Goal: Information Seeking & Learning: Find specific fact

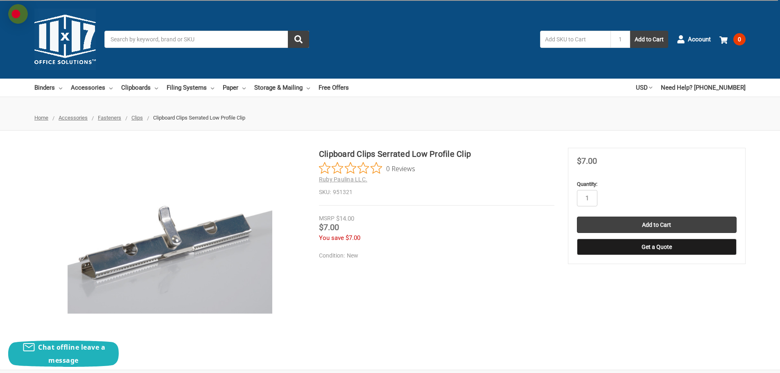
click at [415, 153] on h1 "Clipboard Clips Serrated Low Profile Clip" at bounding box center [436, 154] width 235 height 12
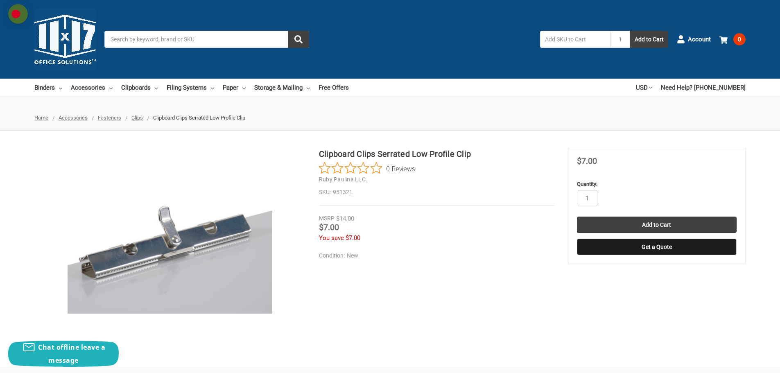
click at [29, 242] on div "Clipboard Clips Serrated Low Profile Clip 0 Reviews Ruby Paulina LLC. SKU: 9513…" at bounding box center [390, 250] width 780 height 205
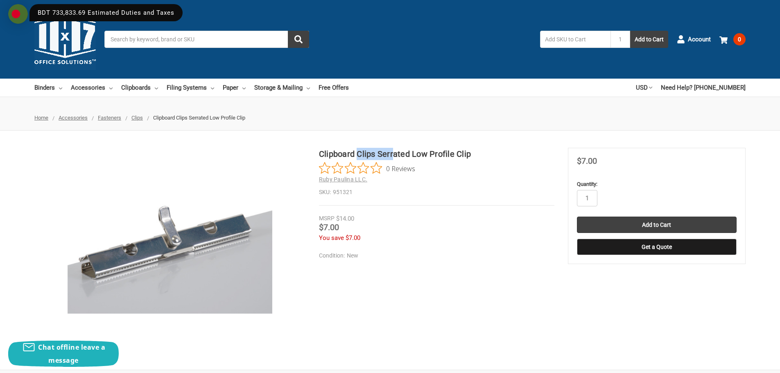
drag, startPoint x: 383, startPoint y: 159, endPoint x: 392, endPoint y: 159, distance: 9.0
click at [392, 159] on h1 "Clipboard Clips Serrated Low Profile Clip" at bounding box center [436, 154] width 235 height 12
click at [370, 144] on div "Clipboard Clips Serrated Low Profile Clip 0 Reviews Ruby Paulina LLC. SKU: 9513…" at bounding box center [390, 250] width 780 height 239
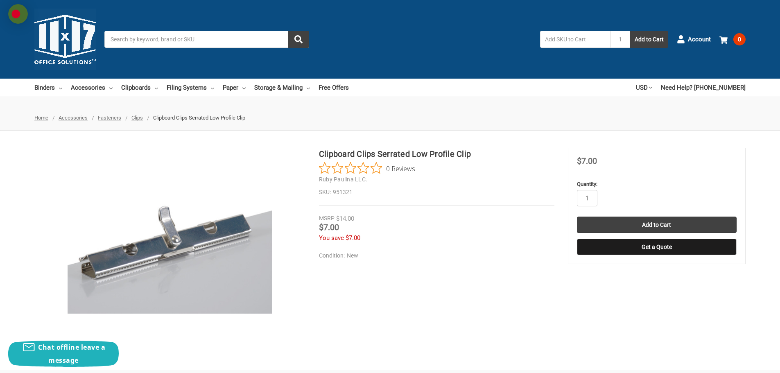
click at [392, 153] on h1 "Clipboard Clips Serrated Low Profile Clip" at bounding box center [436, 154] width 235 height 12
click at [405, 176] on h2 "Ruby Paulina LLC." at bounding box center [436, 179] width 235 height 9
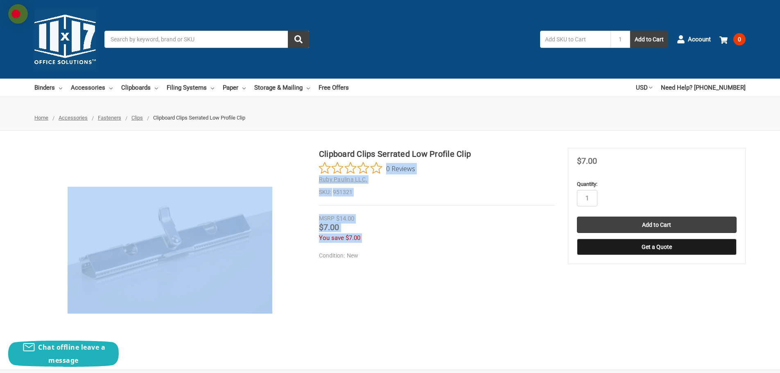
drag, startPoint x: 470, startPoint y: 153, endPoint x: 311, endPoint y: 142, distance: 159.9
click at [311, 142] on div "Clipboard Clips Serrated Low Profile Clip 0 Reviews Ruby Paulina LLC. SKU: 9513…" at bounding box center [390, 250] width 780 height 239
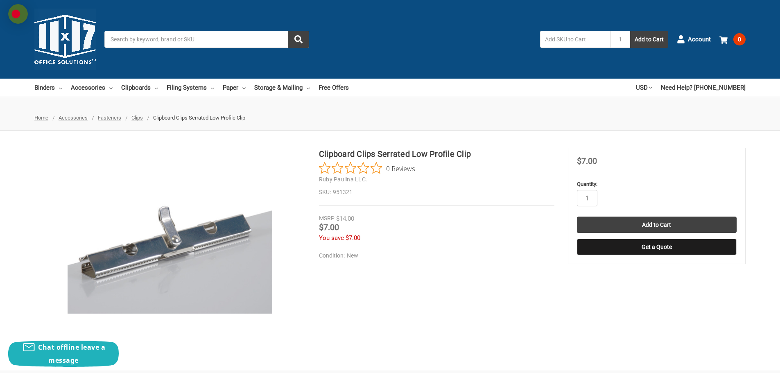
click at [456, 152] on h1 "Clipboard Clips Serrated Low Profile Clip" at bounding box center [436, 154] width 235 height 12
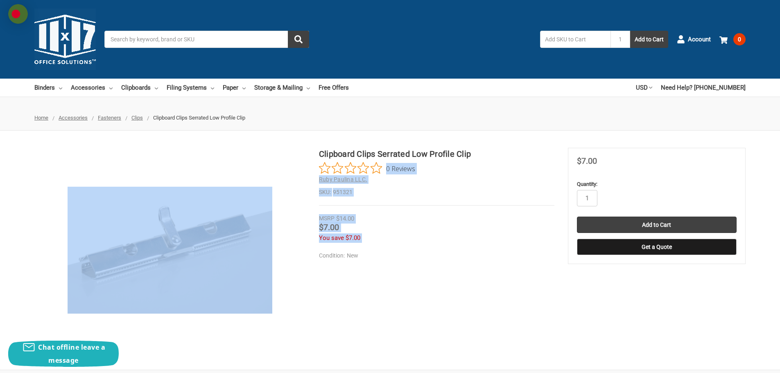
drag, startPoint x: 469, startPoint y: 153, endPoint x: 315, endPoint y: 155, distance: 154.7
click at [315, 155] on div "Clipboard Clips Serrated Low Profile Clip 0 Reviews Ruby Paulina LLC. SKU: 9513…" at bounding box center [390, 250] width 780 height 205
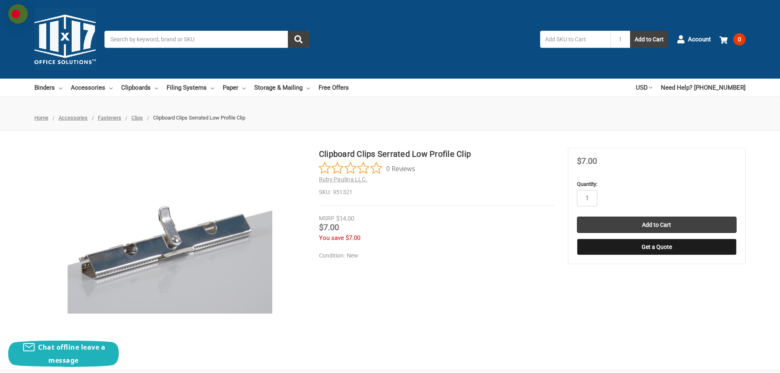
click at [351, 148] on h1 "Clipboard Clips Serrated Low Profile Clip" at bounding box center [436, 154] width 235 height 12
drag, startPoint x: 318, startPoint y: 153, endPoint x: 456, endPoint y: 160, distance: 138.1
click at [456, 160] on div "Clipboard Clips Serrated Low Profile Clip 0 Reviews Ruby Paulina LLC. SKU: 9513…" at bounding box center [390, 250] width 780 height 205
click at [456, 183] on h2 "Ruby Paulina LLC." at bounding box center [436, 179] width 235 height 9
drag, startPoint x: 320, startPoint y: 151, endPoint x: 470, endPoint y: 154, distance: 150.2
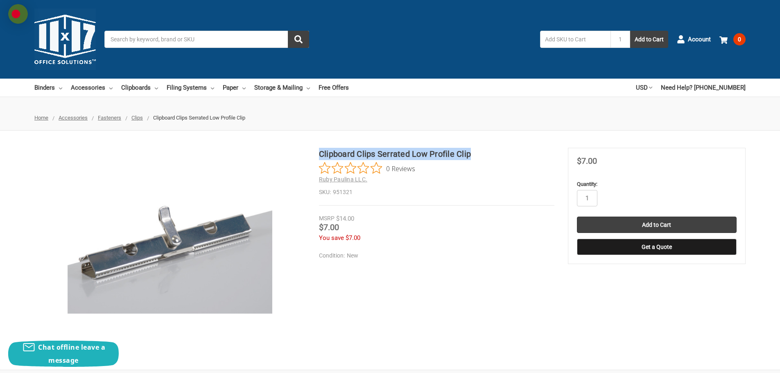
click at [470, 154] on h1 "Clipboard Clips Serrated Low Profile Clip" at bounding box center [436, 154] width 235 height 12
copy h1 "Clipboard Clips Serrated Low Profile Clip"
